Goal: Information Seeking & Learning: Learn about a topic

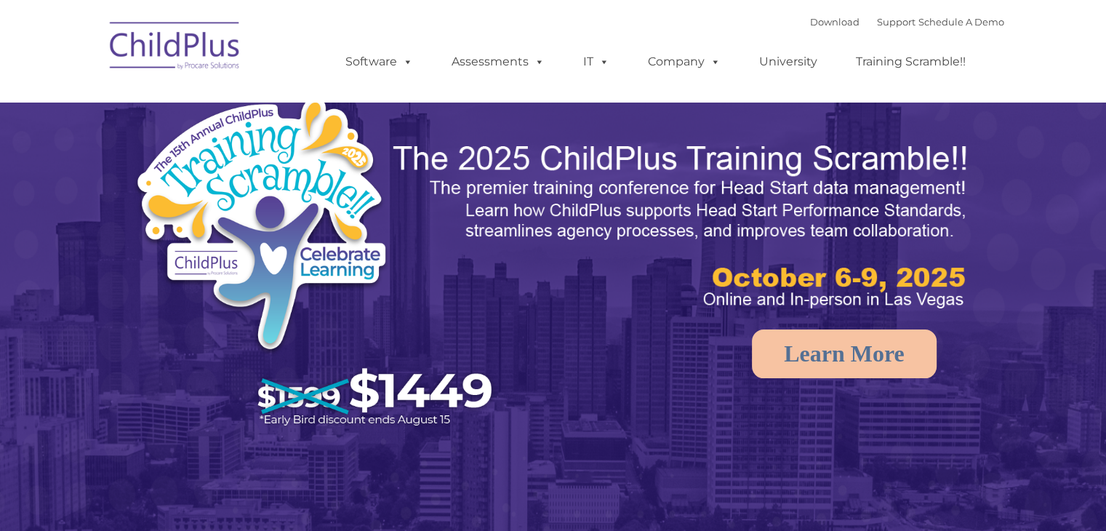
select select "MEDIUM"
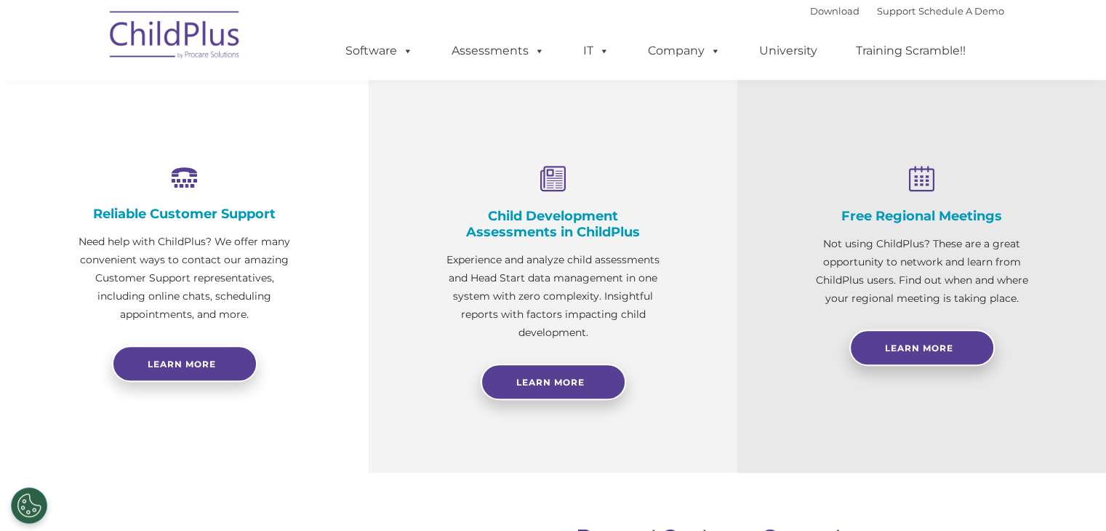
scroll to position [498, 0]
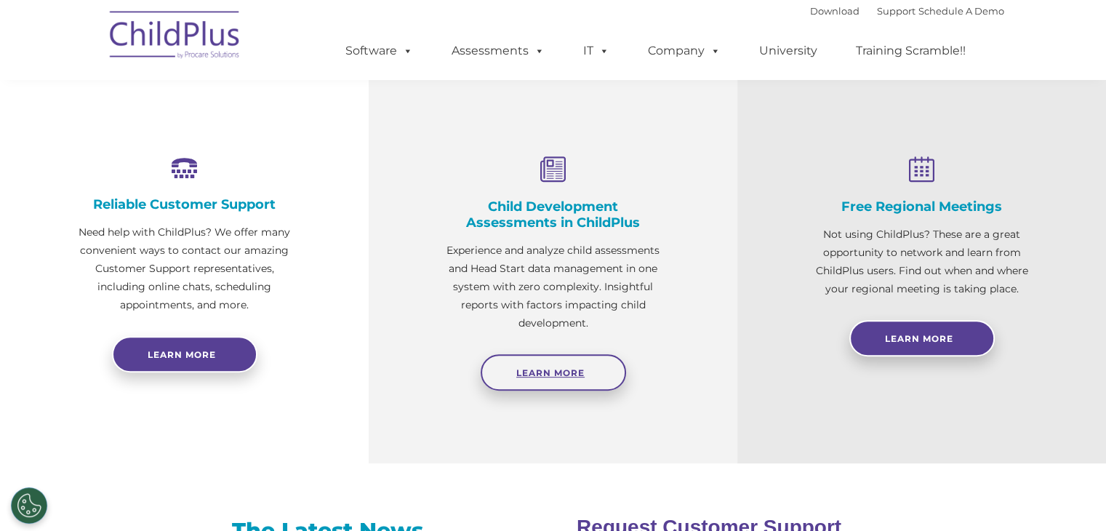
click at [520, 370] on span "Learn More" at bounding box center [550, 372] width 68 height 11
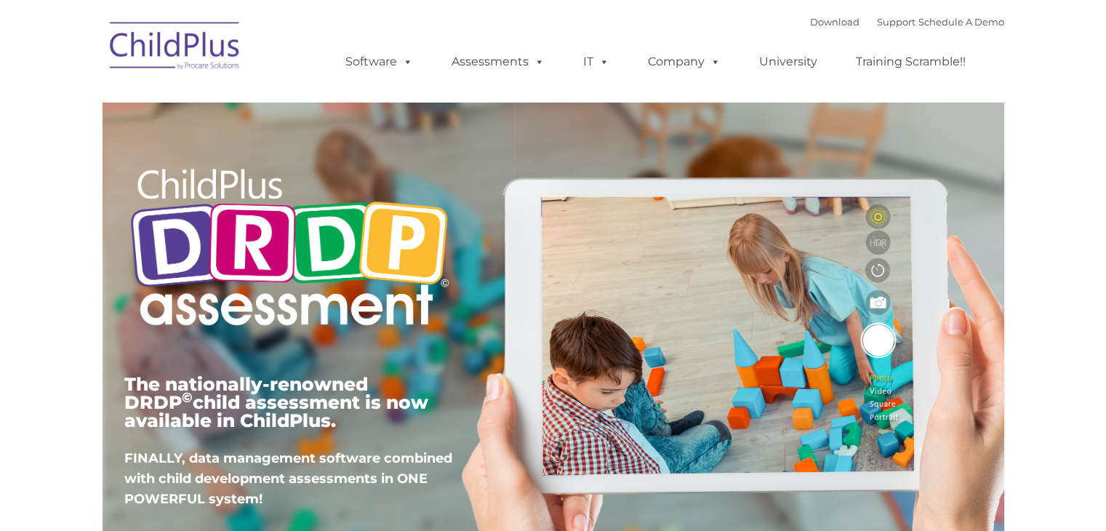
type input ""
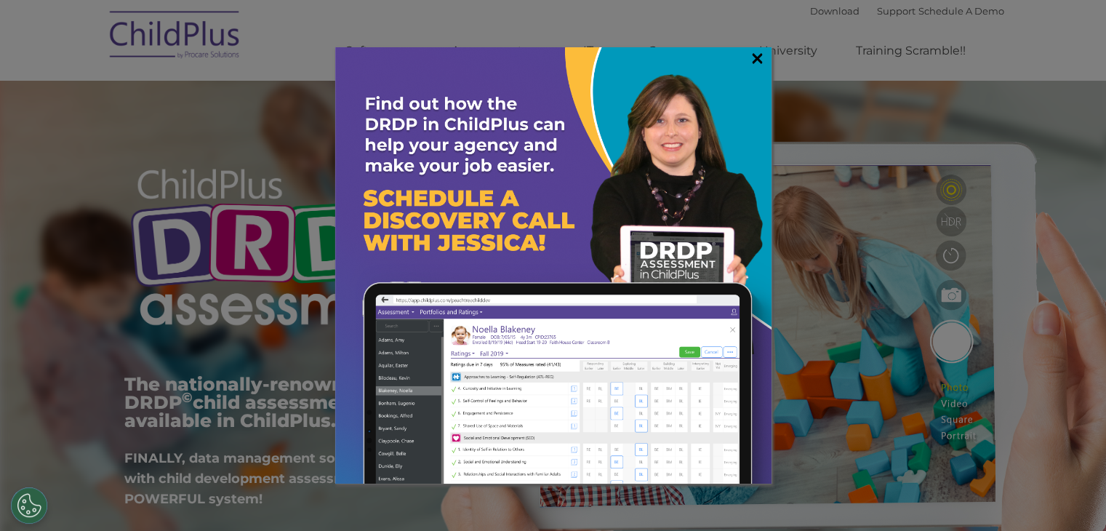
click at [757, 61] on link "×" at bounding box center [757, 58] width 17 height 15
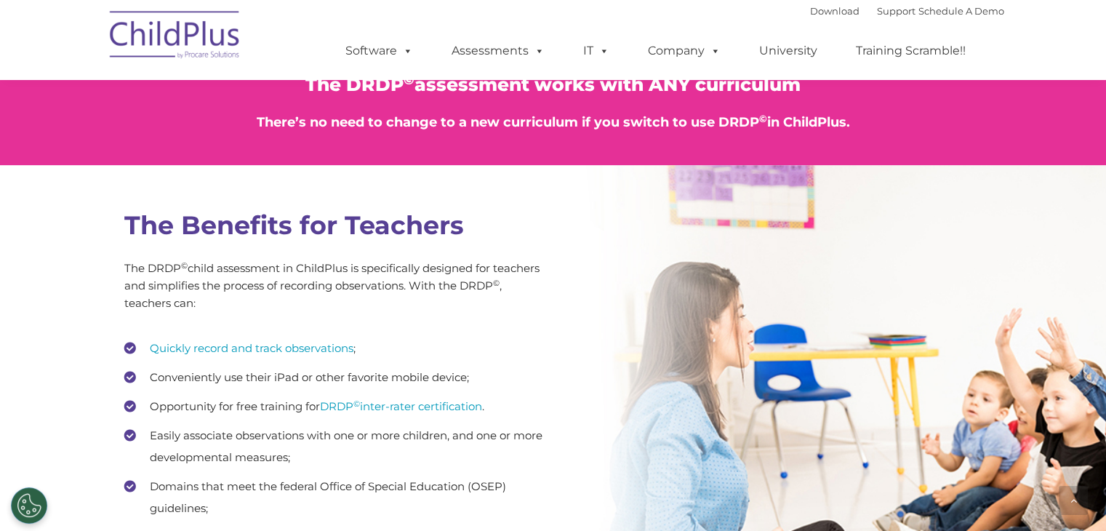
scroll to position [1797, 0]
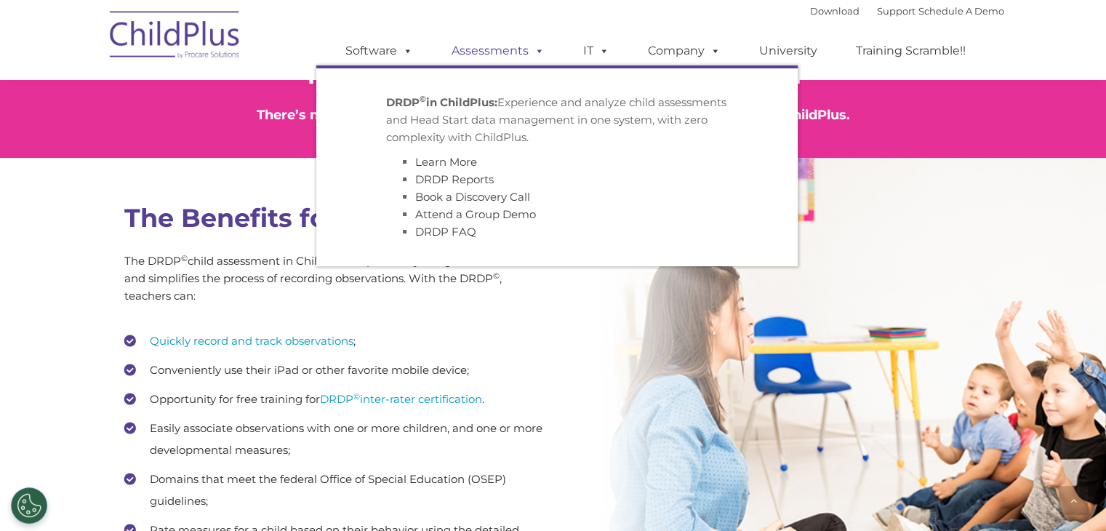
click at [527, 50] on link "Assessments" at bounding box center [498, 50] width 122 height 29
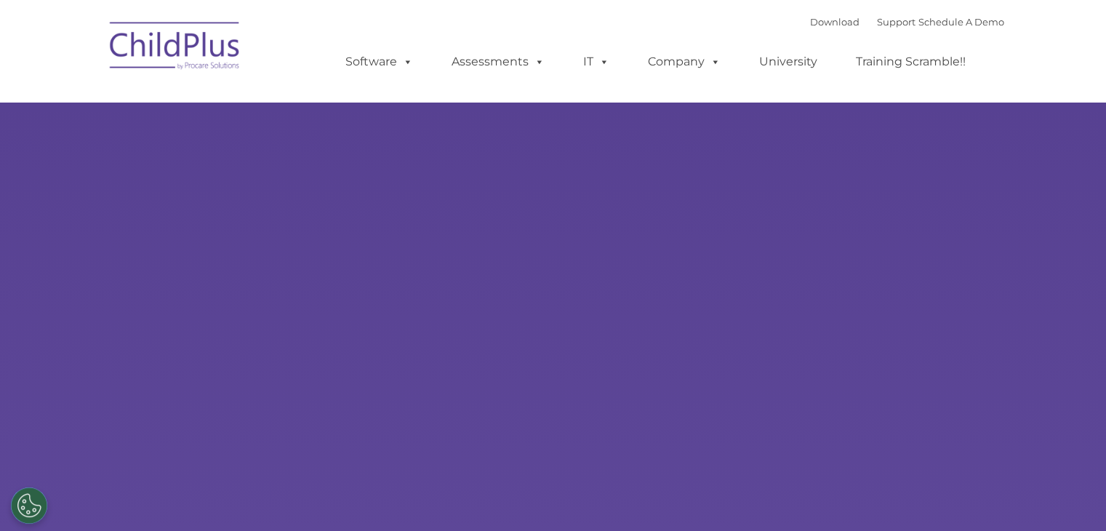
type input ""
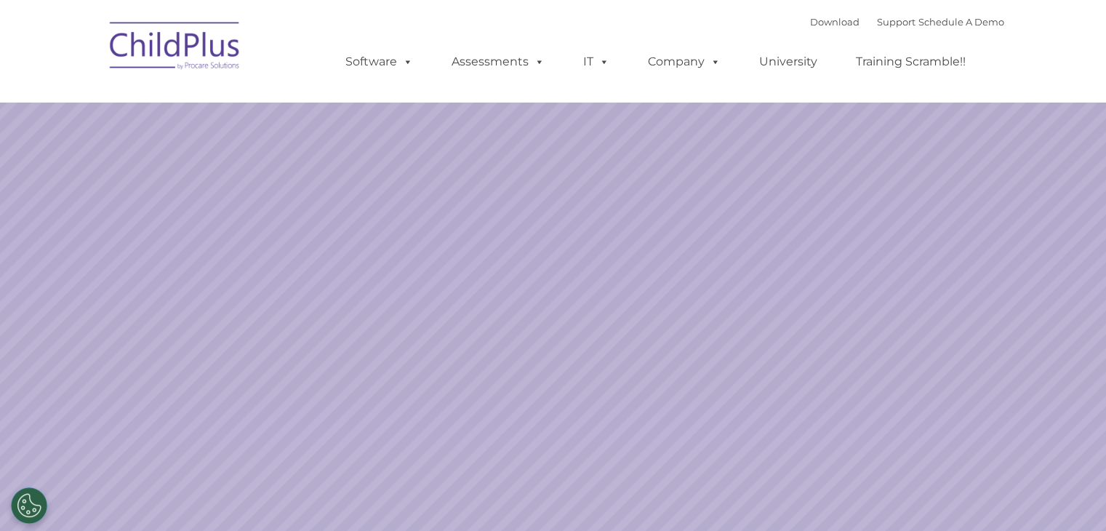
select select "MEDIUM"
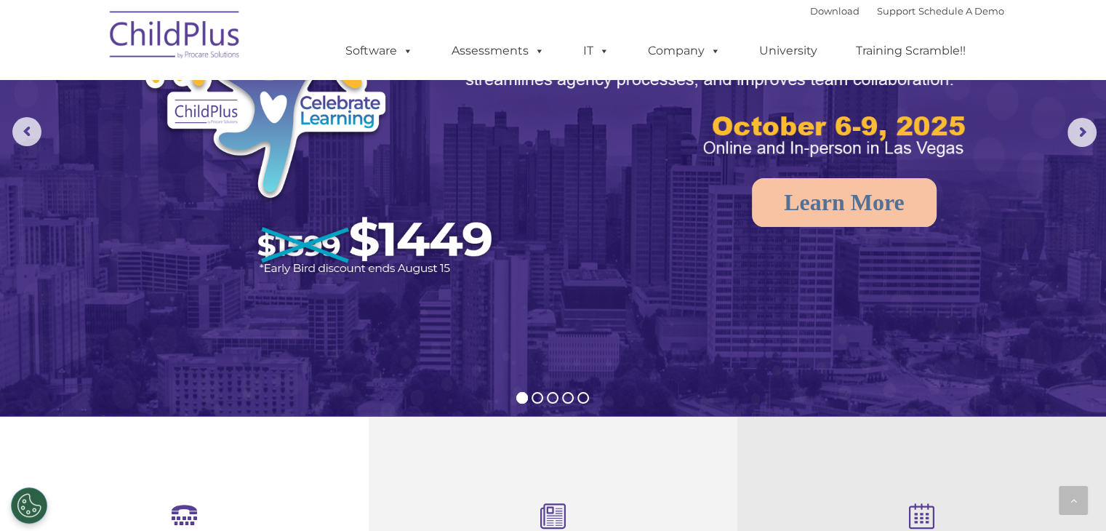
scroll to position [15, 0]
